Goal: Task Accomplishment & Management: Manage account settings

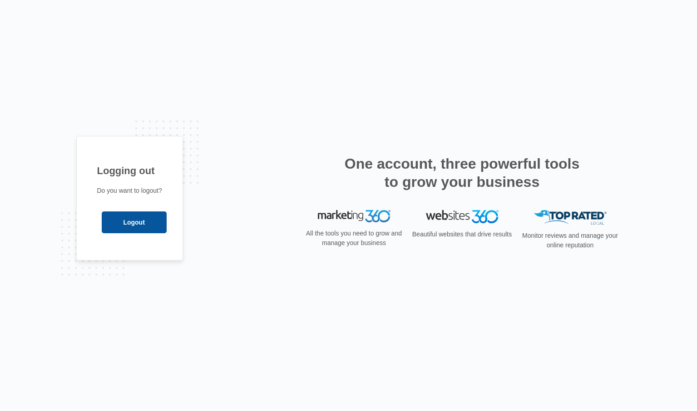
click at [162, 231] on input "Logout" at bounding box center [134, 222] width 65 height 22
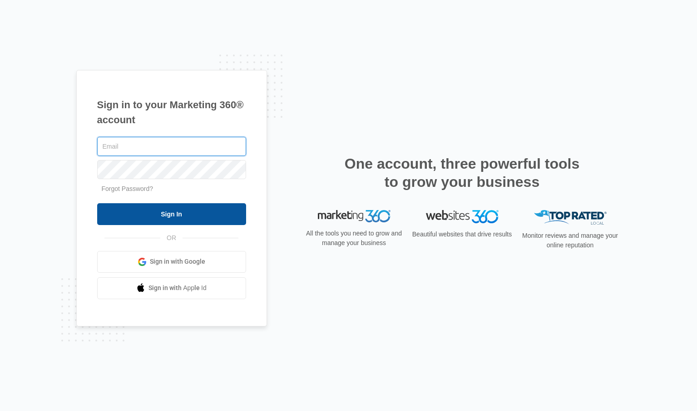
type input "caseyrvt@gmail.com"
click at [194, 214] on input "Sign In" at bounding box center [171, 214] width 149 height 22
